Goal: Information Seeking & Learning: Learn about a topic

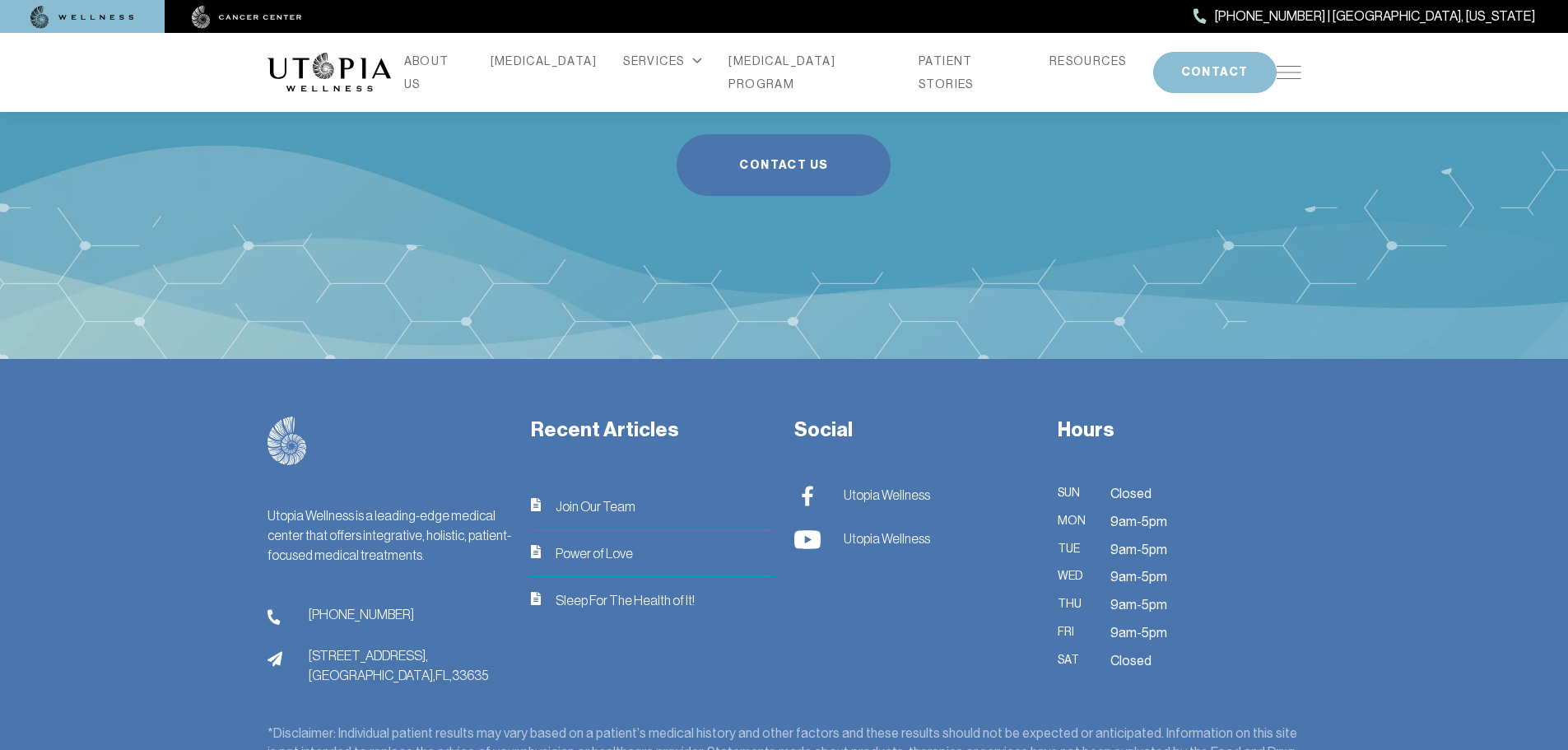
scroll to position [6587, 0]
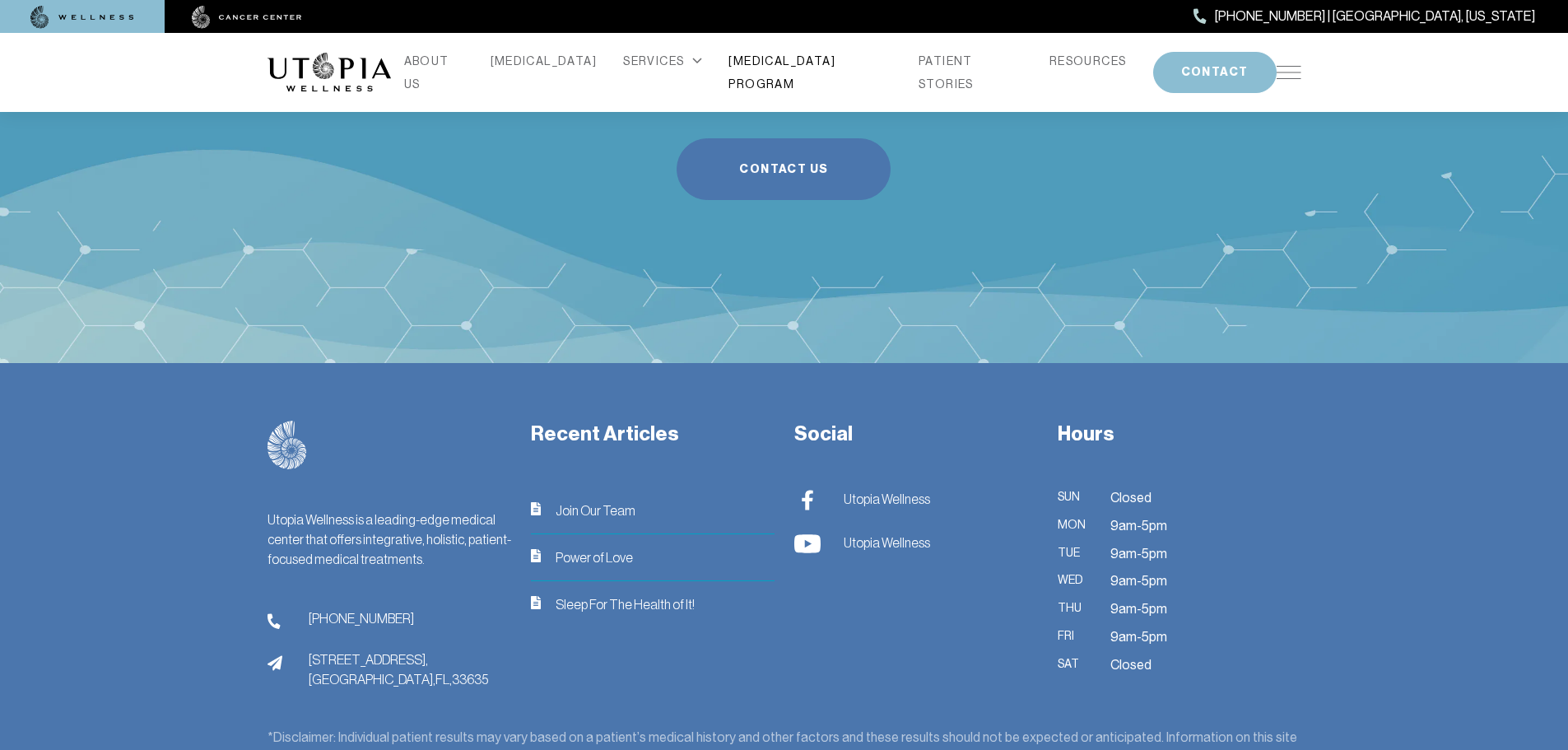
click at [788, 74] on link "[MEDICAL_DATA] PROGRAM" at bounding box center [810, 73] width 164 height 46
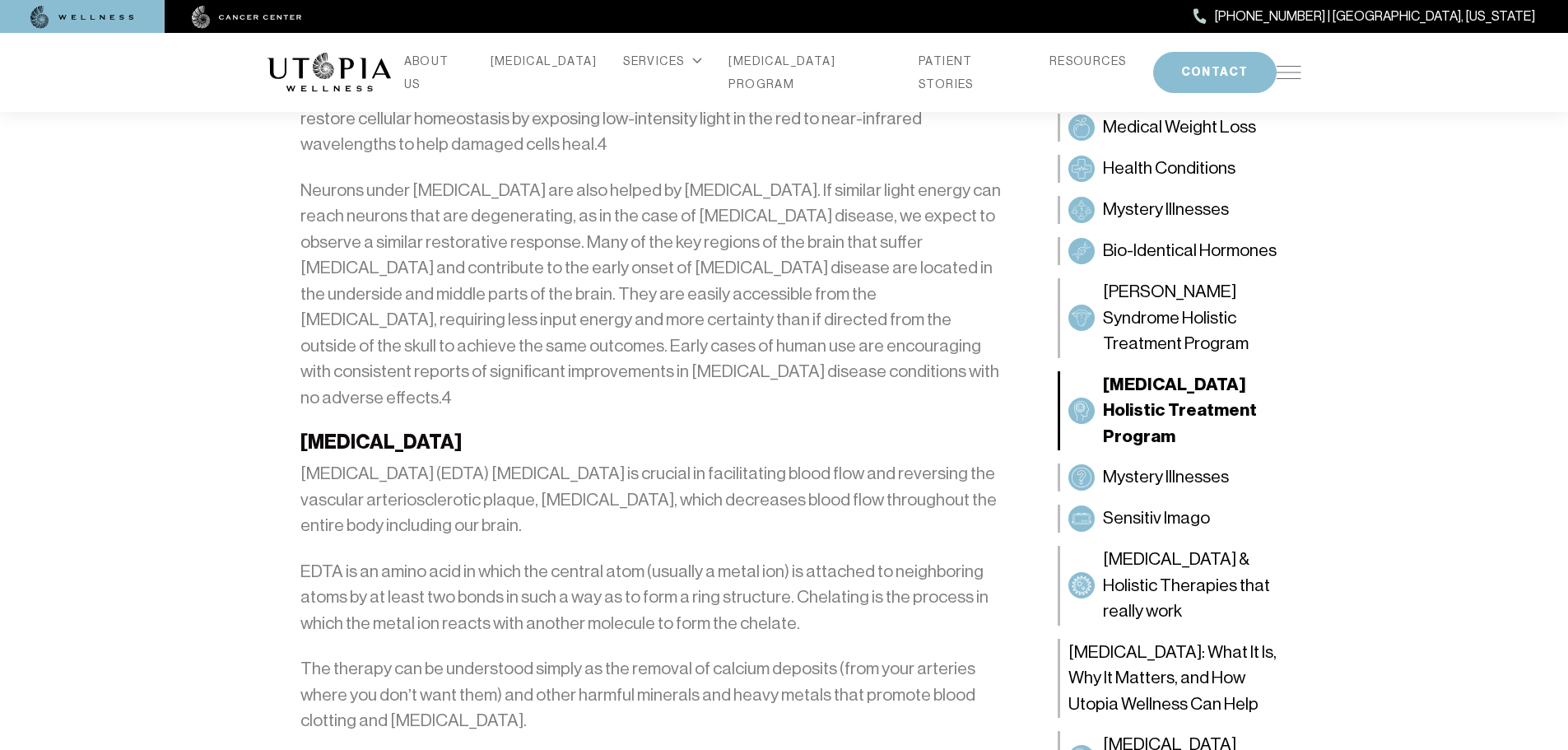
scroll to position [3766, 0]
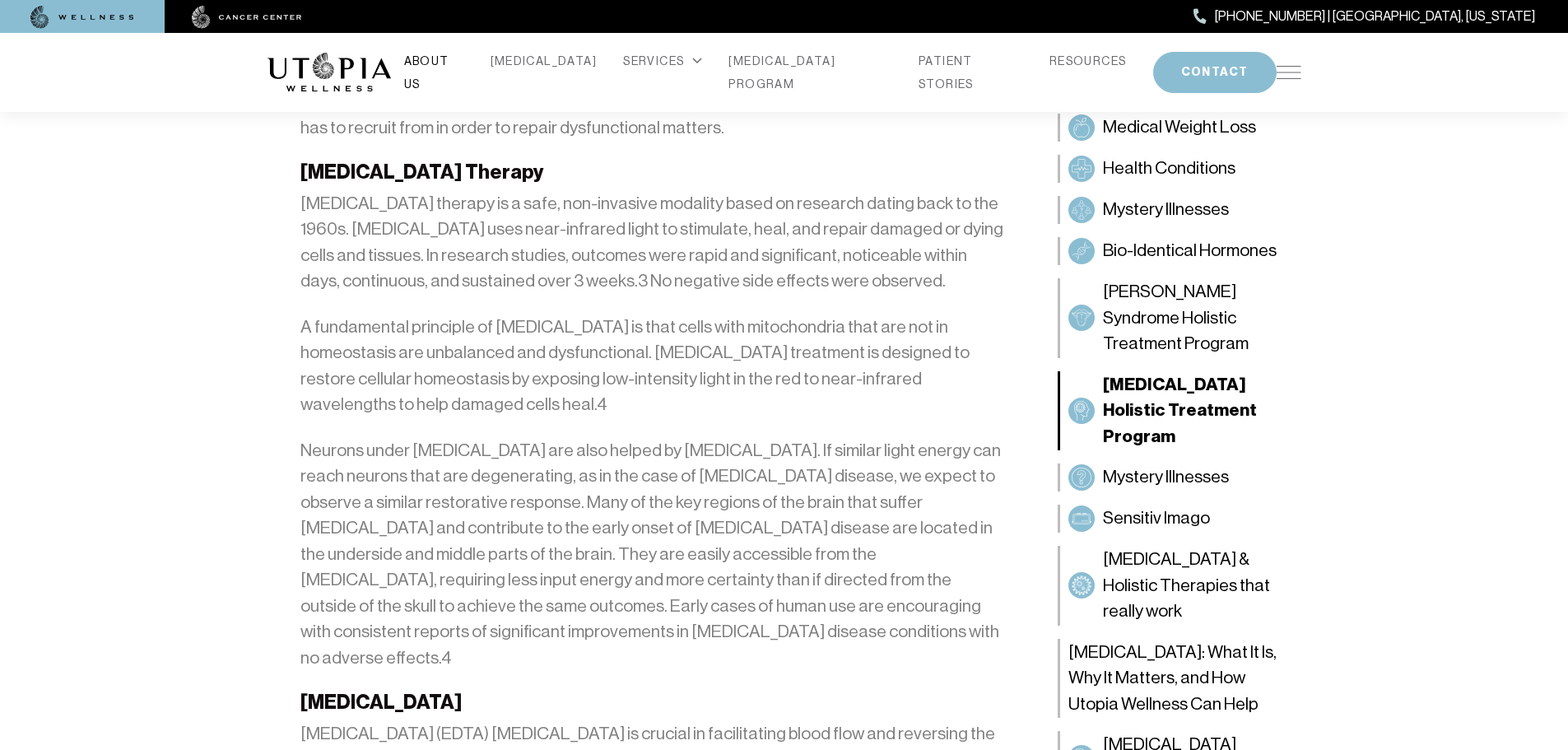
click at [464, 73] on link "ABOUT US" at bounding box center [434, 73] width 60 height 46
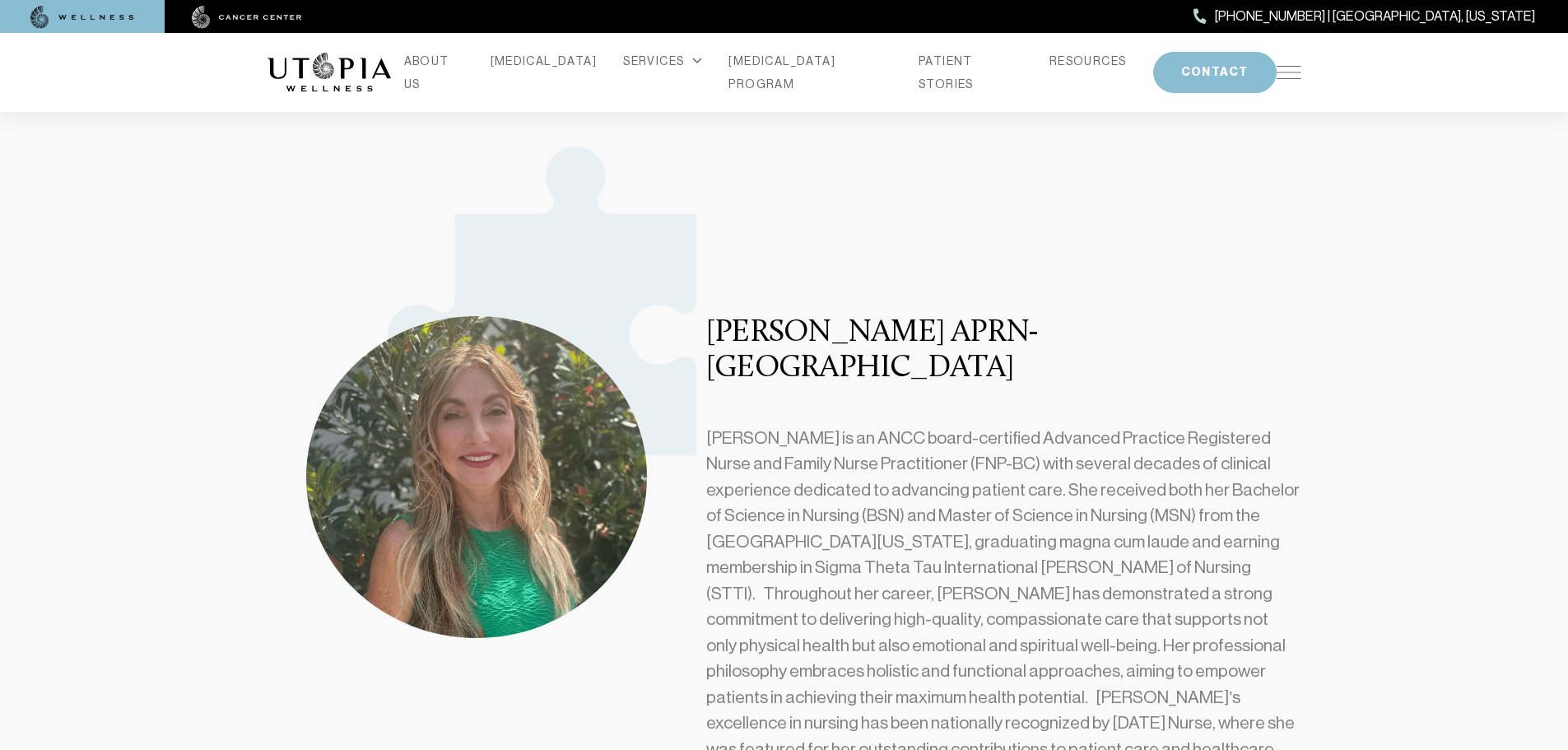
scroll to position [906, 0]
